Goal: Check status: Check status

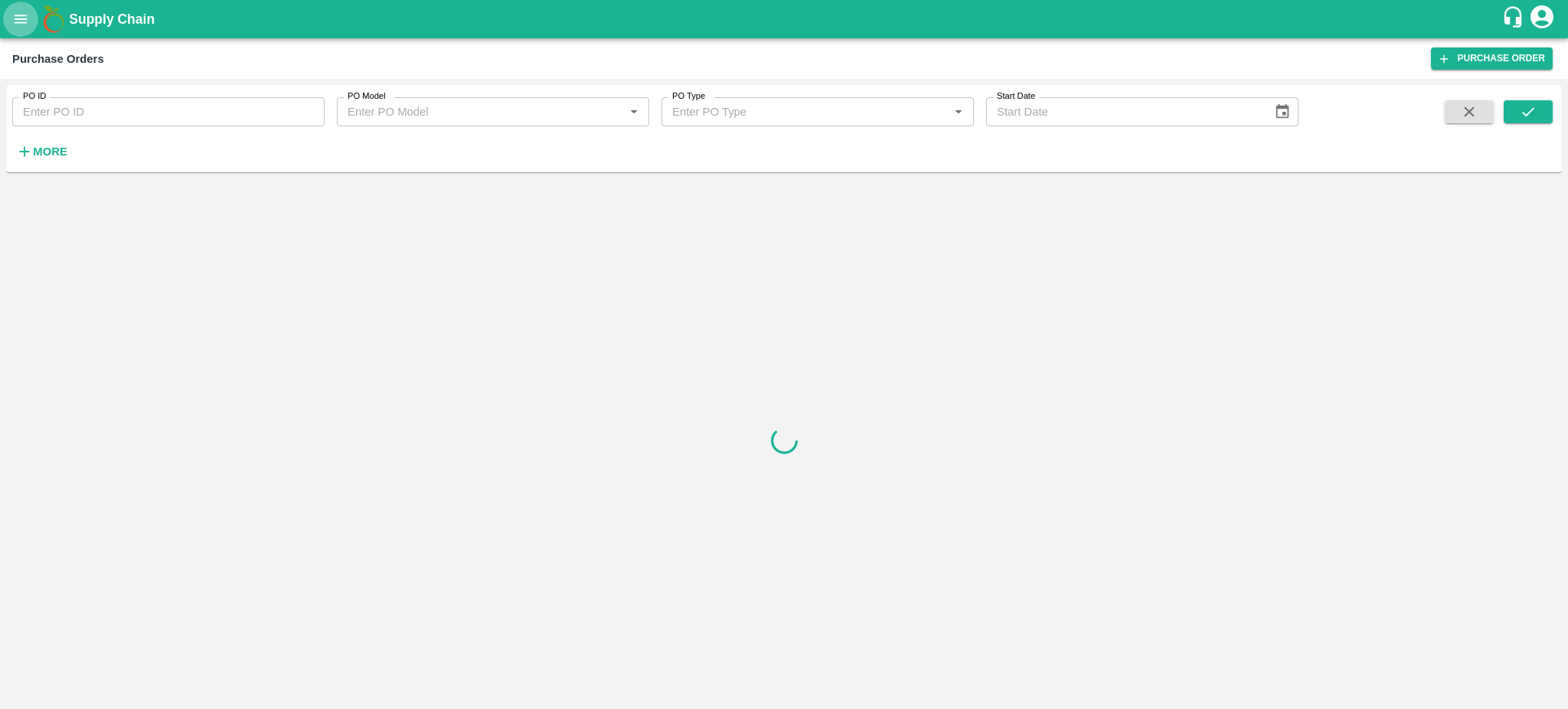
click at [19, 16] on icon "open drawer" at bounding box center [21, 19] width 13 height 9
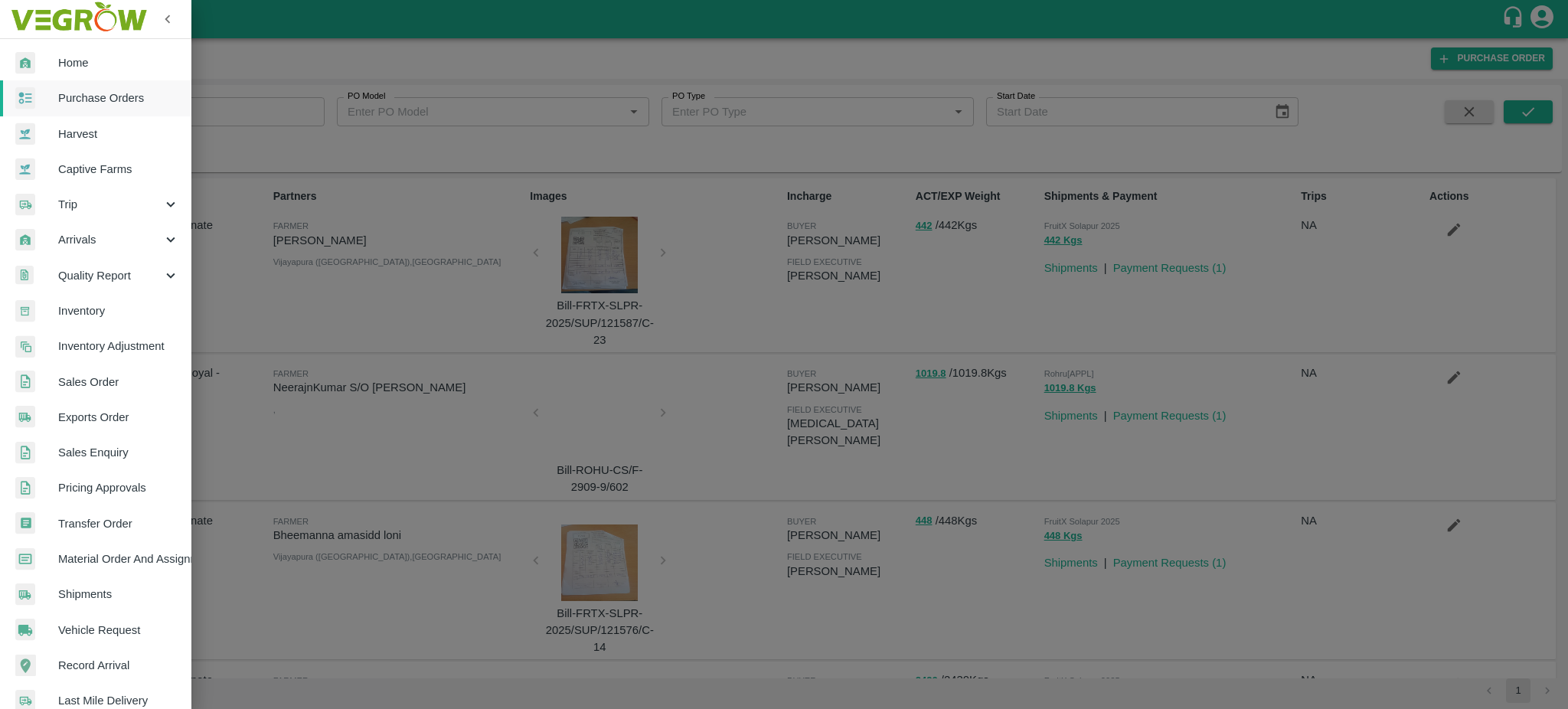
scroll to position [162, 0]
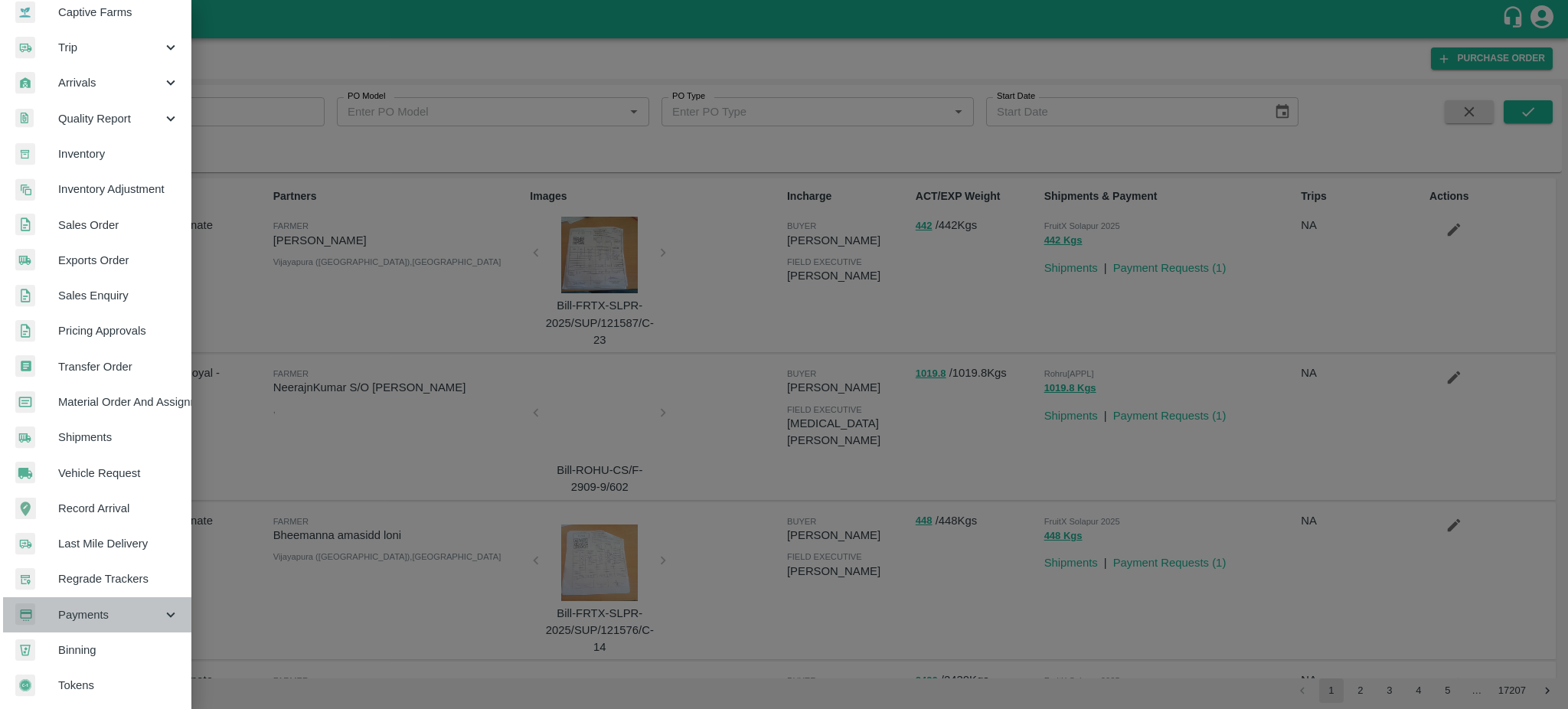
click at [121, 618] on div "Payments" at bounding box center [96, 614] width 192 height 35
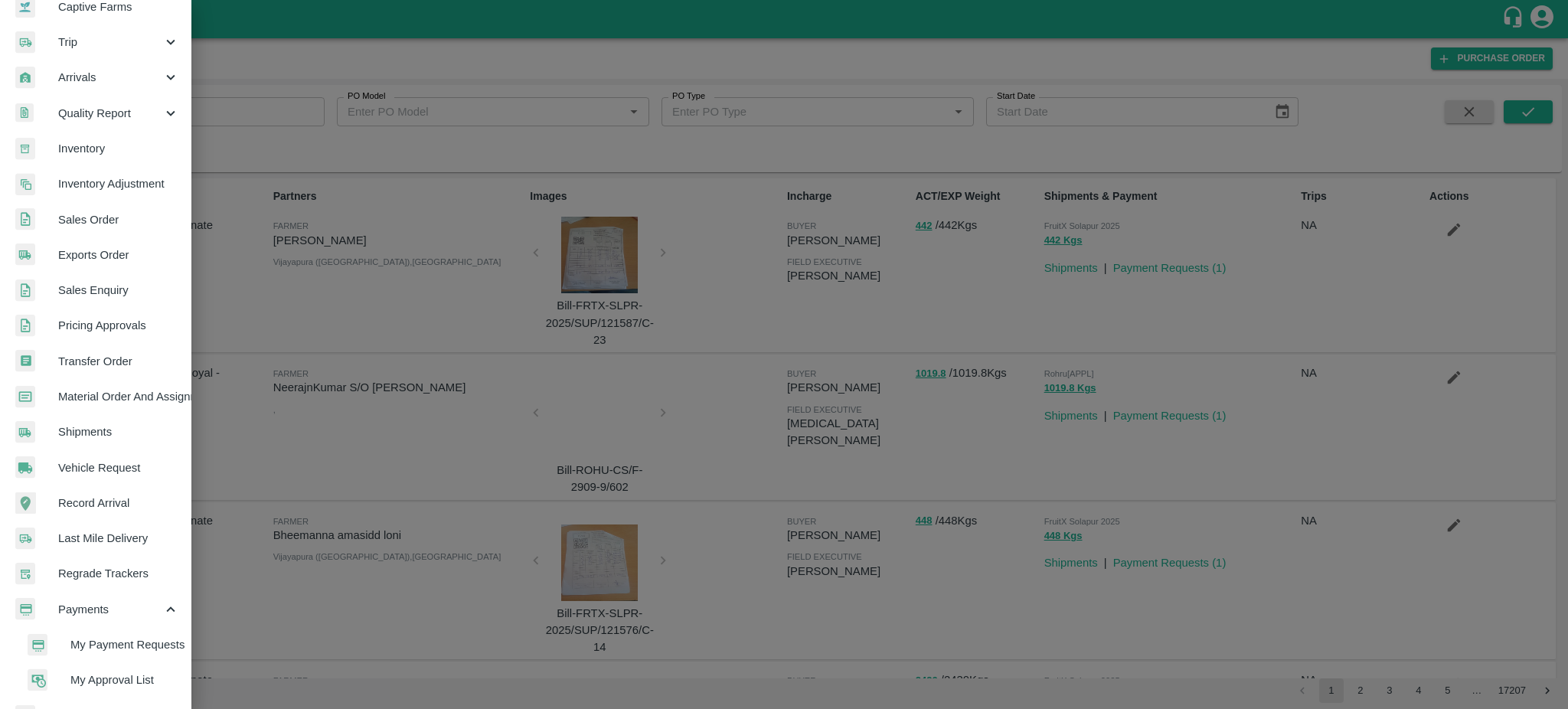
click at [125, 640] on span "My Payment Requests" at bounding box center [124, 644] width 108 height 17
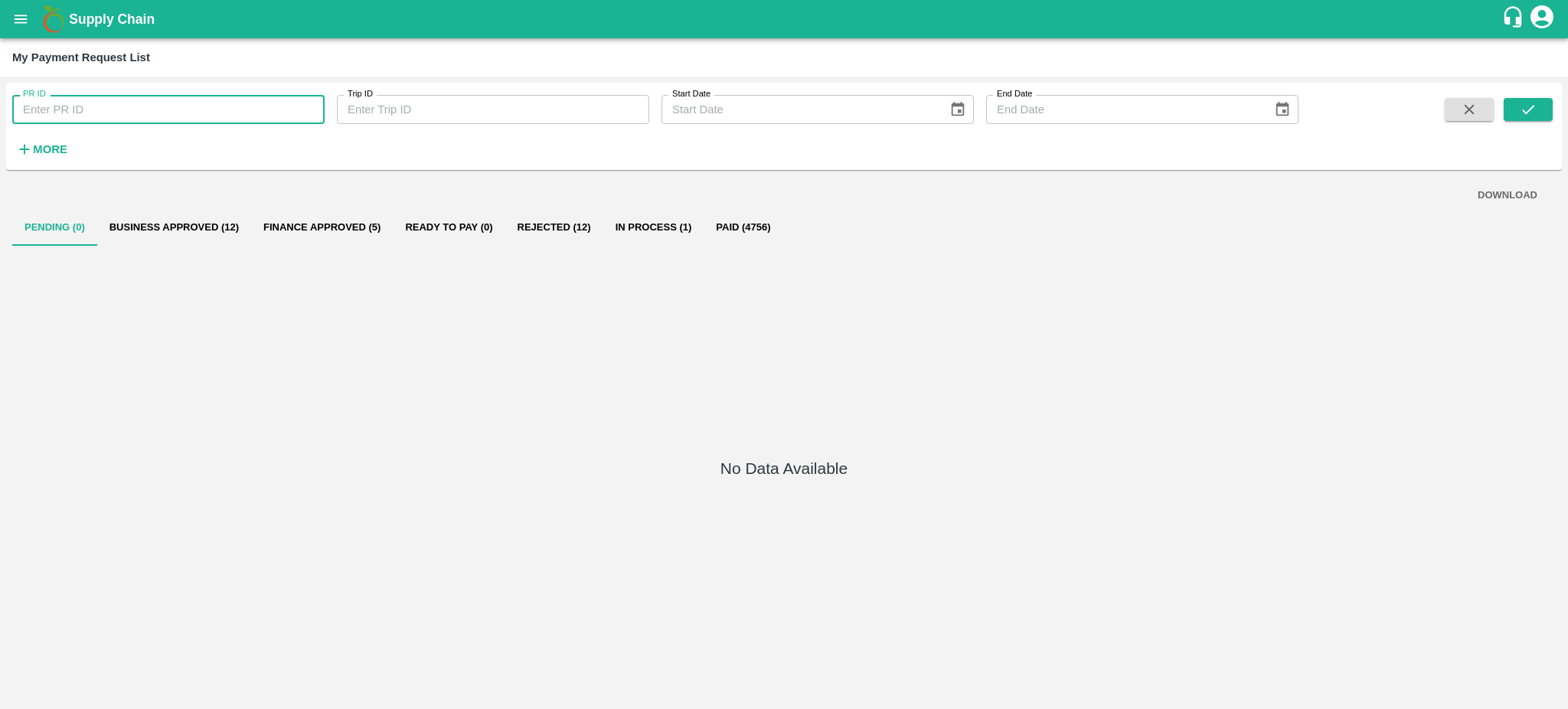
click at [108, 97] on input "PR ID" at bounding box center [168, 109] width 313 height 29
paste input "225054"
type input "225054"
click at [1538, 108] on button "submit" at bounding box center [1527, 109] width 49 height 23
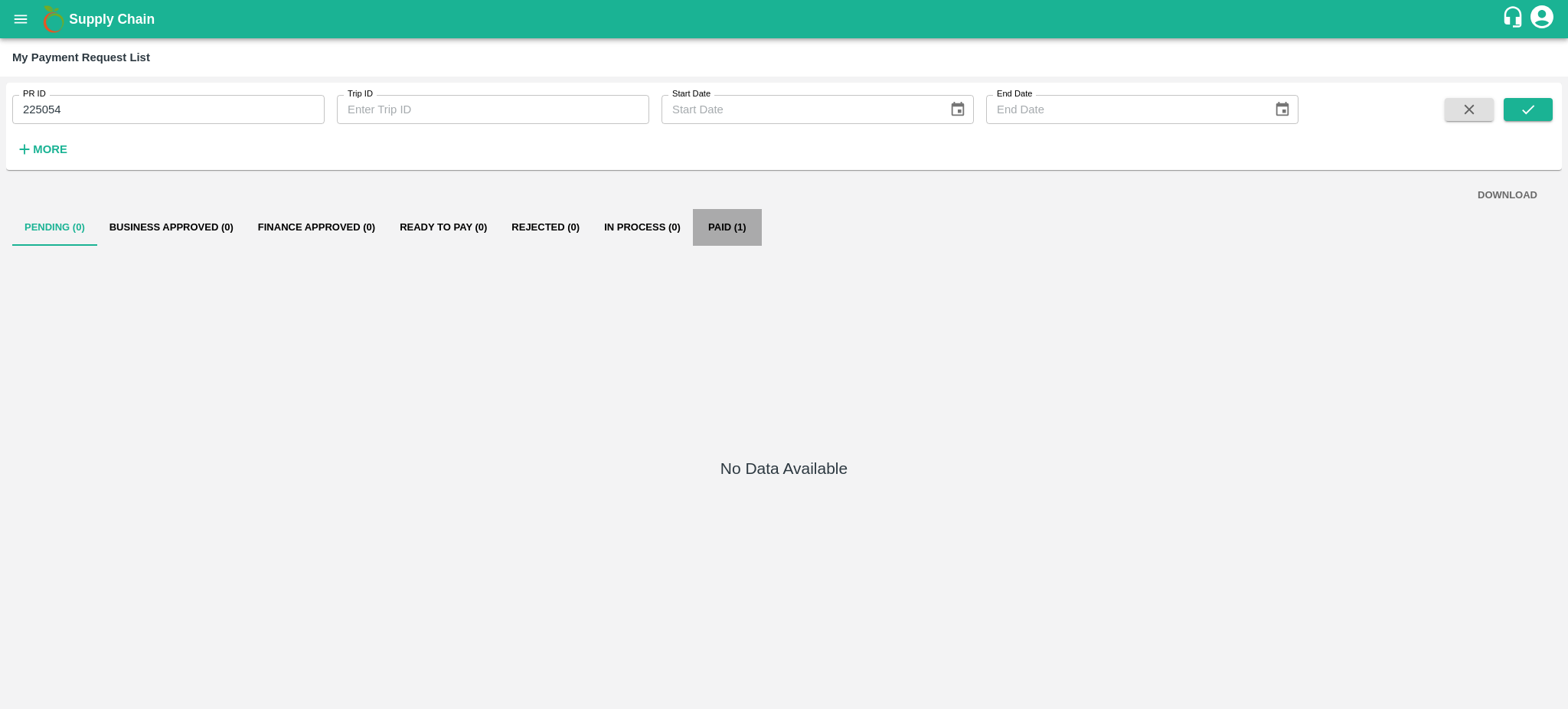
click at [724, 227] on button "Paid (1)" at bounding box center [727, 227] width 69 height 37
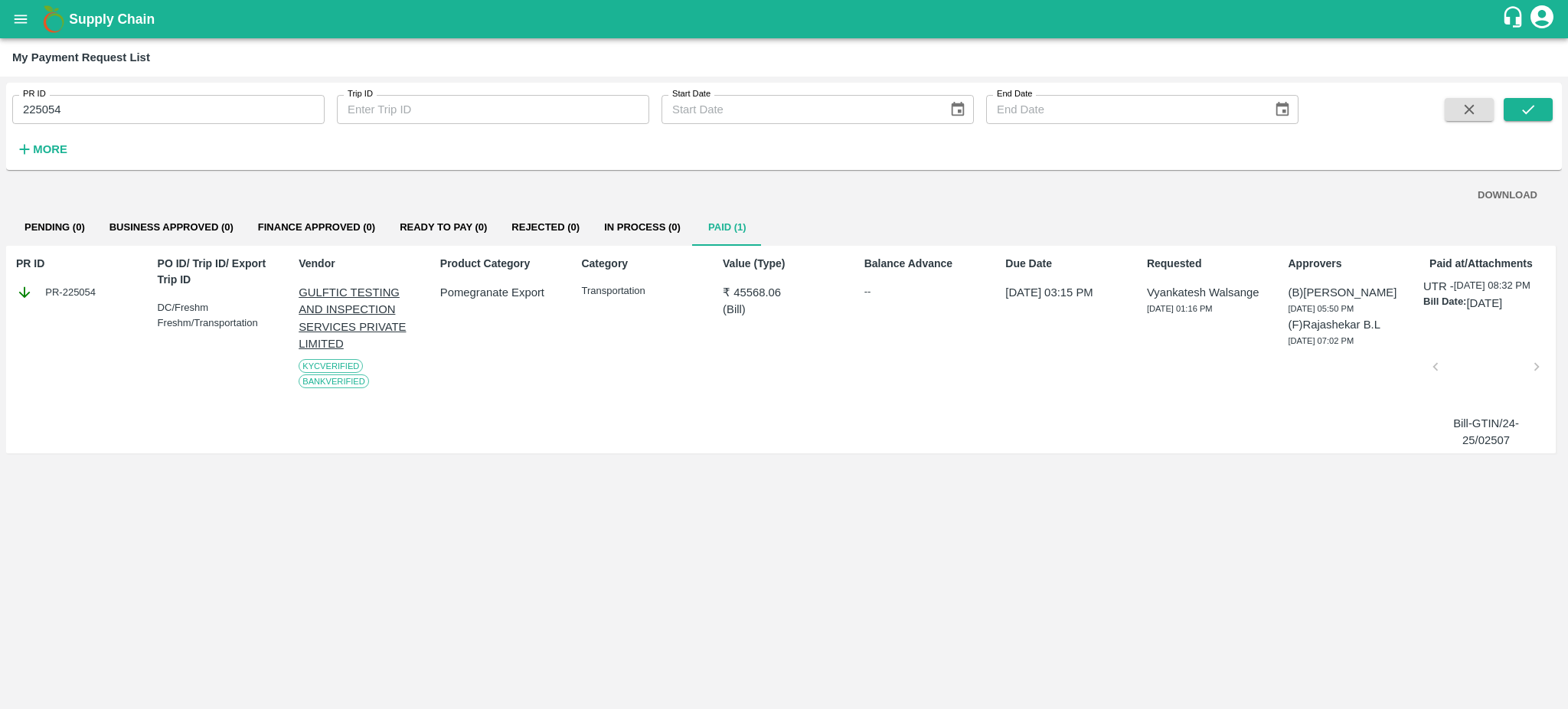
click at [1467, 383] on div at bounding box center [1486, 371] width 89 height 81
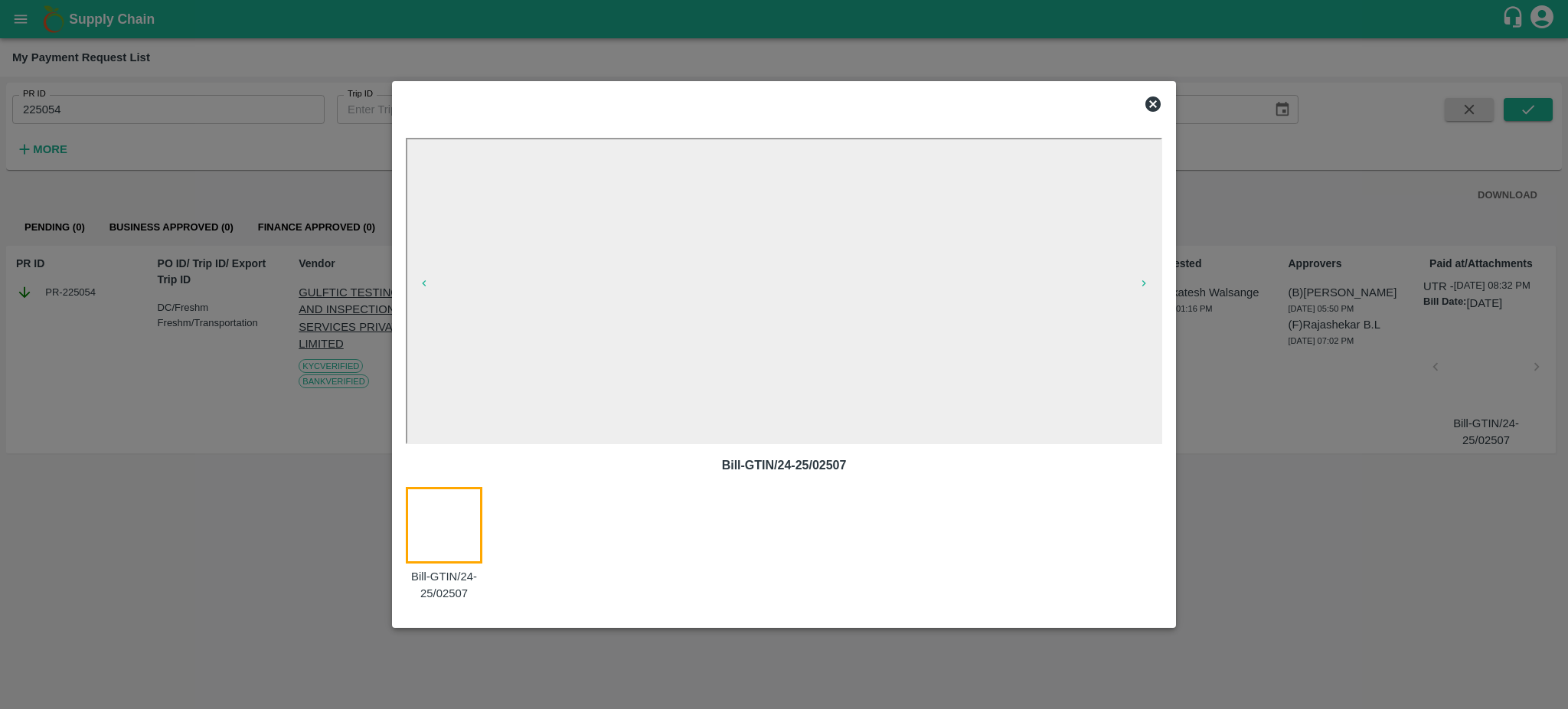
click at [1156, 105] on icon at bounding box center [1153, 104] width 16 height 16
